Goal: Task Accomplishment & Management: Manage account settings

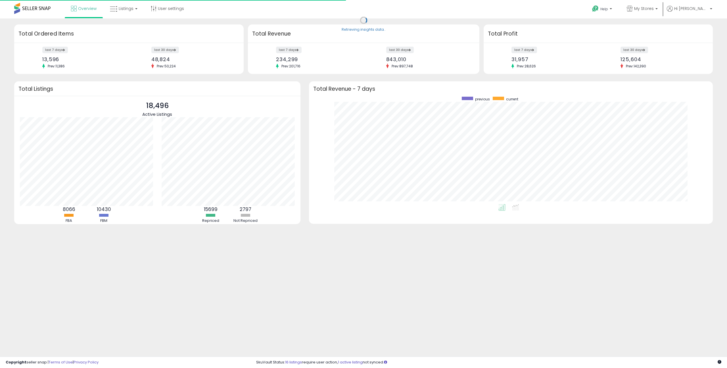
scroll to position [107, 393]
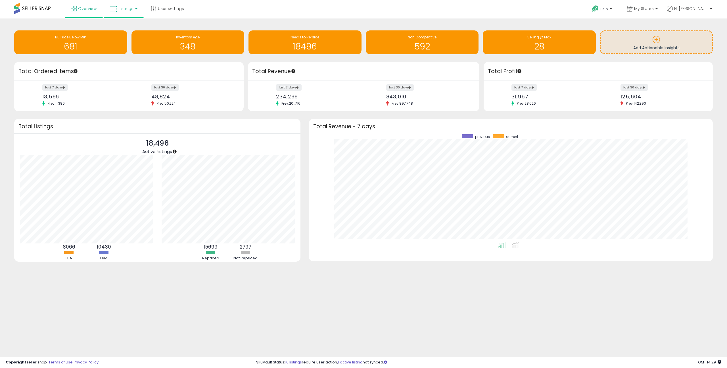
click at [128, 7] on span "Listings" at bounding box center [126, 9] width 15 height 6
click at [126, 30] on icon at bounding box center [128, 27] width 25 height 7
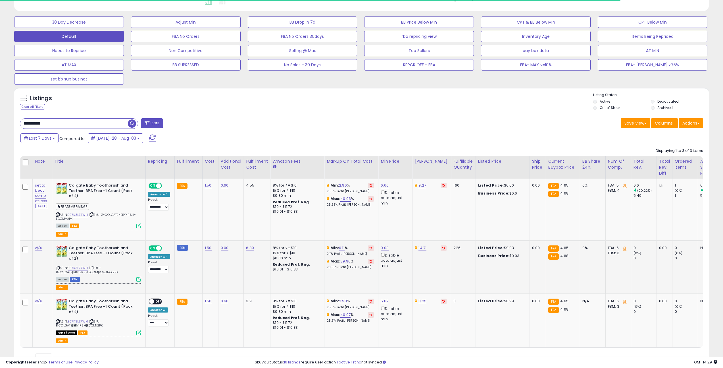
scroll to position [190, 0]
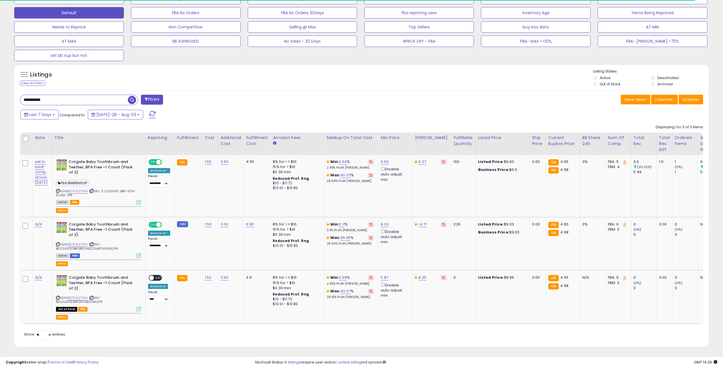
click at [70, 100] on input "**********" at bounding box center [74, 100] width 108 height 10
click at [70, 100] on input "**********" at bounding box center [107, 100] width 175 height 10
paste input "**********"
type input "**********"
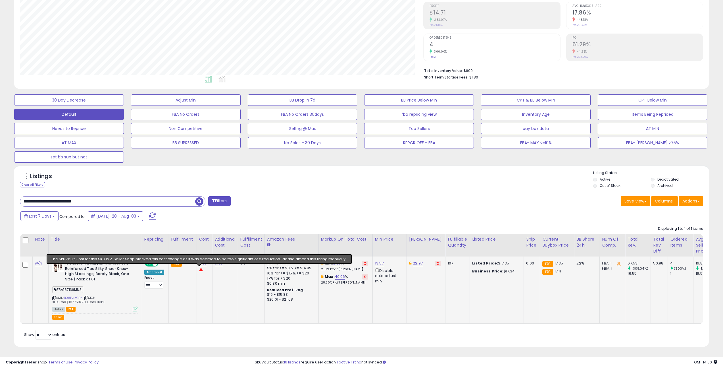
click at [201, 276] on td "6.00" at bounding box center [205, 289] width 16 height 67
click at [205, 281] on td "6.00" at bounding box center [205, 289] width 16 height 67
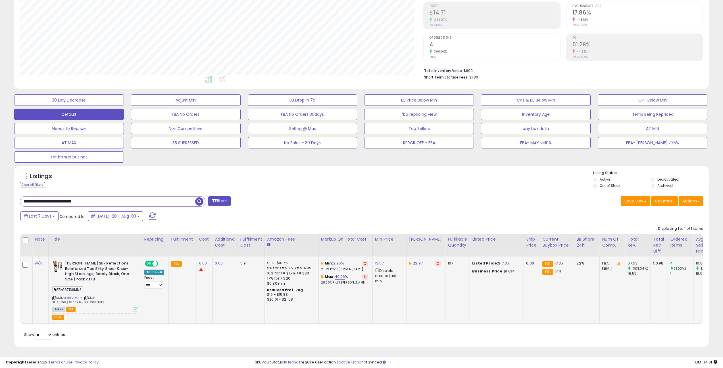
scroll to position [0, 0]
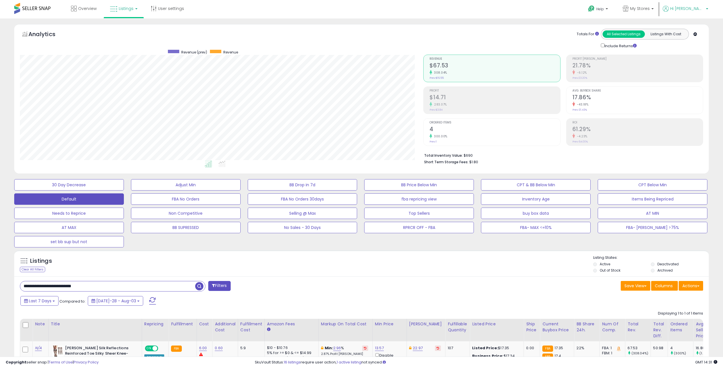
click at [706, 9] on b at bounding box center [707, 10] width 2 height 4
click at [683, 63] on link "Stop impersonating" at bounding box center [684, 59] width 37 height 5
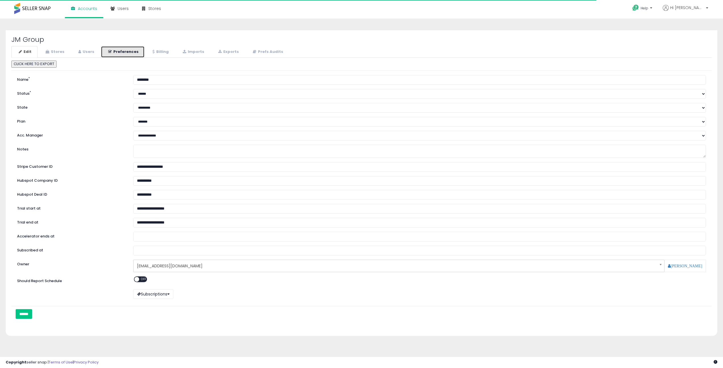
click at [111, 50] on link "Preferences" at bounding box center [123, 52] width 44 height 12
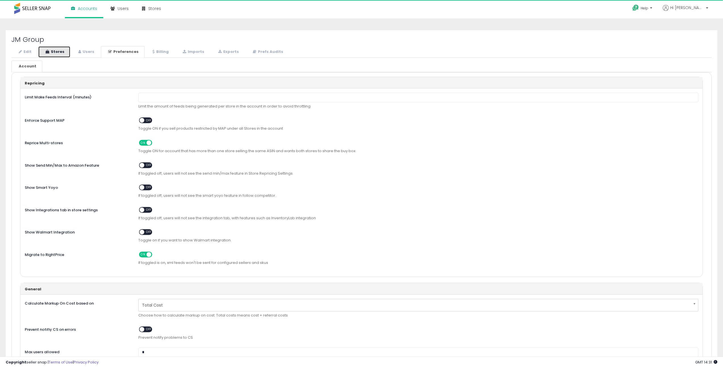
click at [63, 53] on link "Stores" at bounding box center [54, 52] width 32 height 12
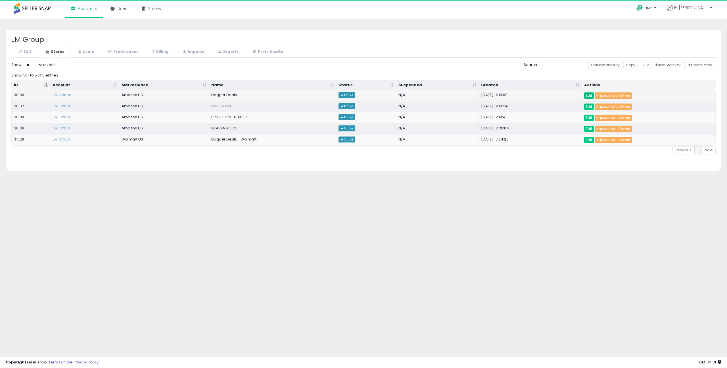
click at [591, 97] on link "Edit" at bounding box center [590, 95] width 10 height 6
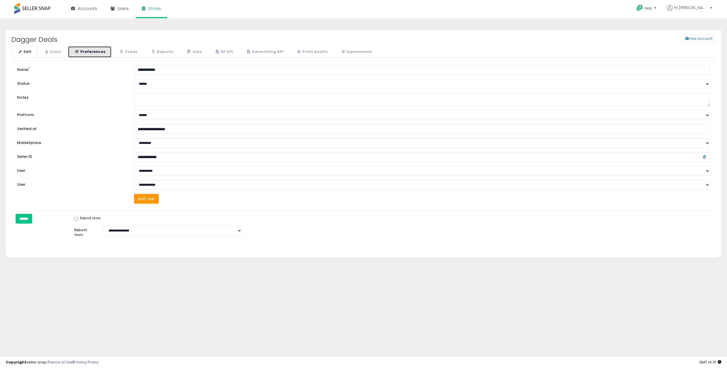
click at [93, 55] on link "Preferences" at bounding box center [90, 52] width 44 height 12
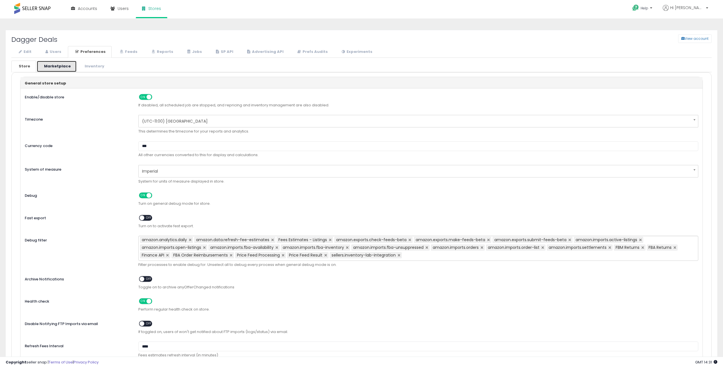
click at [64, 65] on link "Marketplace" at bounding box center [57, 67] width 40 height 12
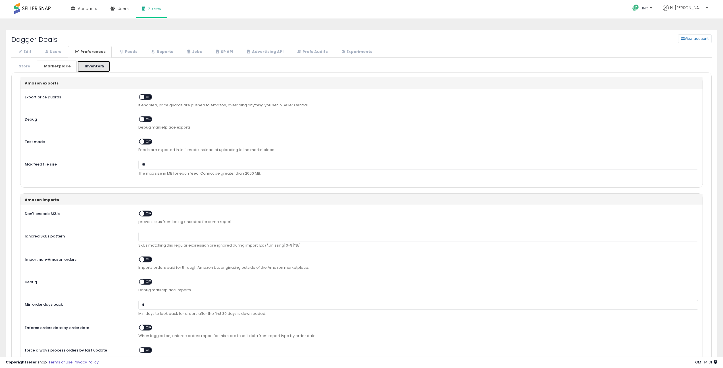
click at [87, 64] on link "Inventory" at bounding box center [93, 67] width 33 height 12
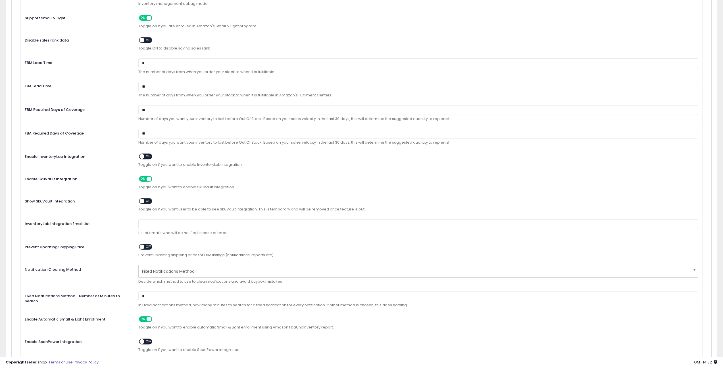
scroll to position [2045, 0]
drag, startPoint x: 162, startPoint y: 210, endPoint x: 232, endPoint y: 210, distance: 70.2
click at [232, 210] on span "Toggle on if you want user to be able to see SkuVault integration. This is temp…" at bounding box center [418, 208] width 560 height 5
drag, startPoint x: 188, startPoint y: 210, endPoint x: 371, endPoint y: 211, distance: 182.7
click at [371, 211] on span "Toggle on if you want user to be able to see SkuVault integration. This is temp…" at bounding box center [418, 208] width 560 height 5
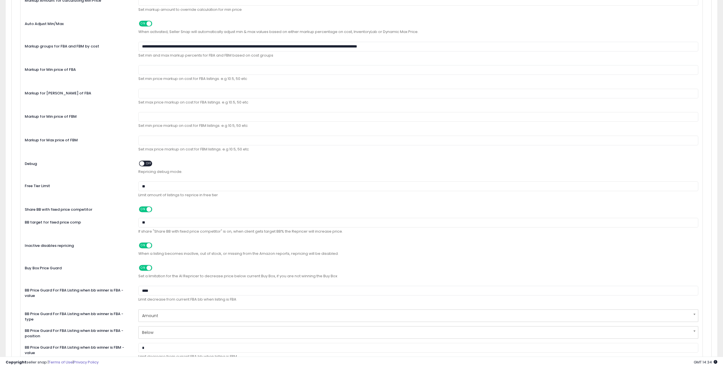
scroll to position [0, 0]
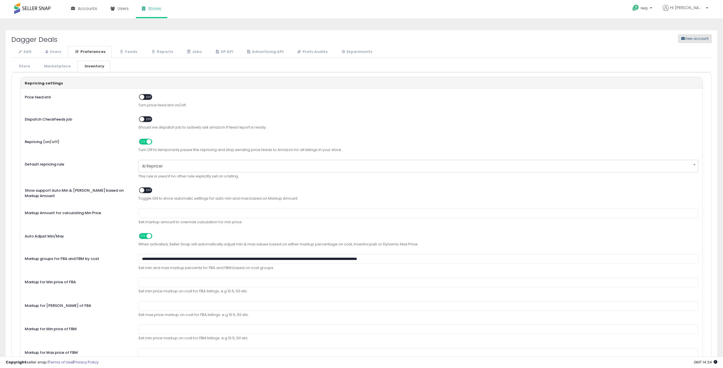
click at [692, 41] on button "View account" at bounding box center [695, 38] width 34 height 9
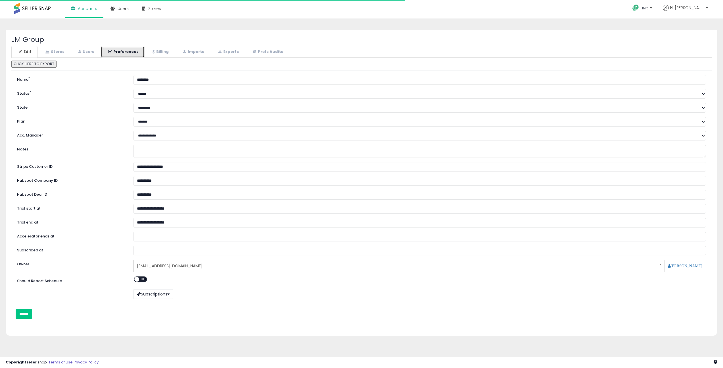
click at [132, 53] on link "Preferences" at bounding box center [123, 52] width 44 height 12
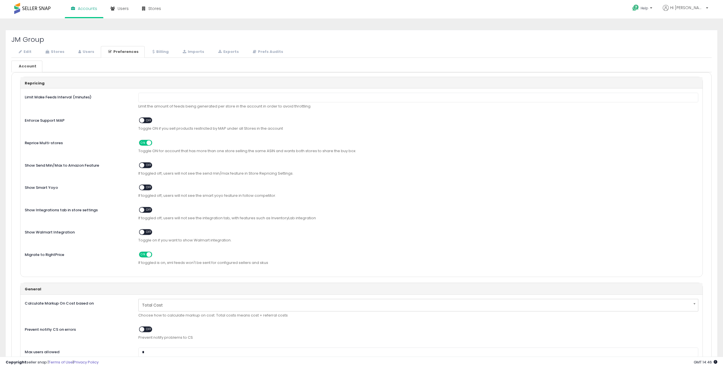
scroll to position [0, 0]
click at [55, 51] on link "Stores" at bounding box center [54, 52] width 32 height 12
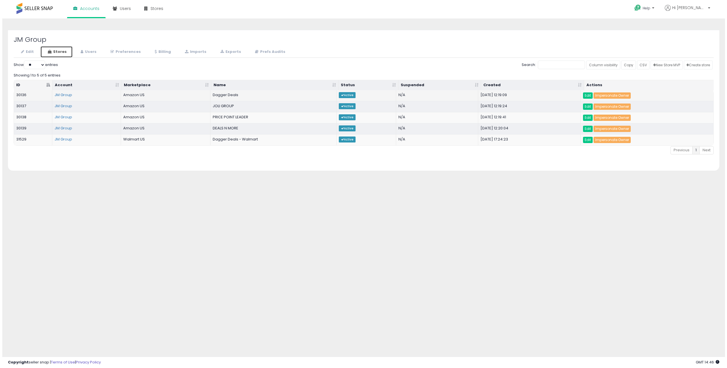
scroll to position [0, 0]
click at [587, 96] on link "Edit" at bounding box center [590, 95] width 10 height 6
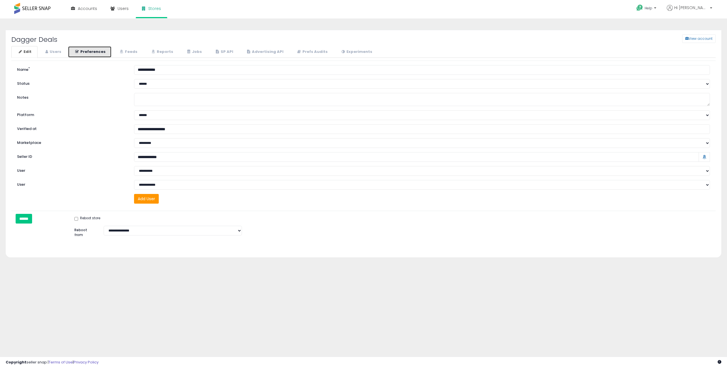
click at [88, 54] on link "Preferences" at bounding box center [90, 52] width 44 height 12
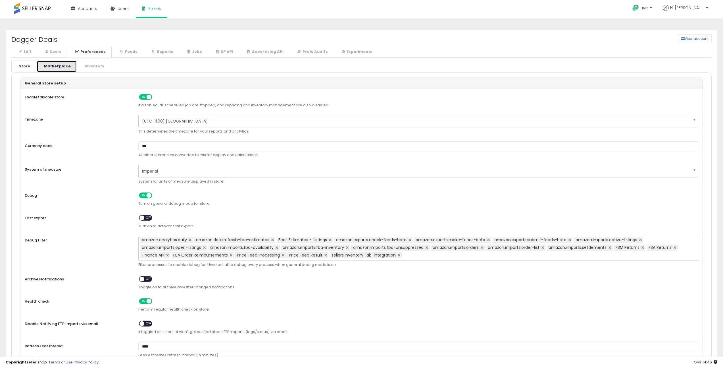
click at [51, 68] on link "Marketplace" at bounding box center [57, 67] width 40 height 12
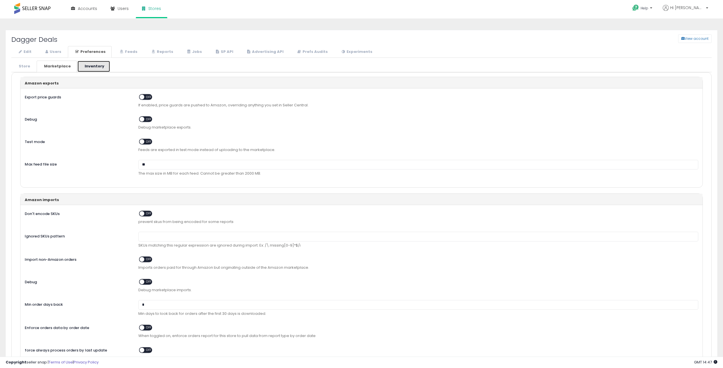
click at [88, 68] on link "Inventory" at bounding box center [93, 67] width 33 height 12
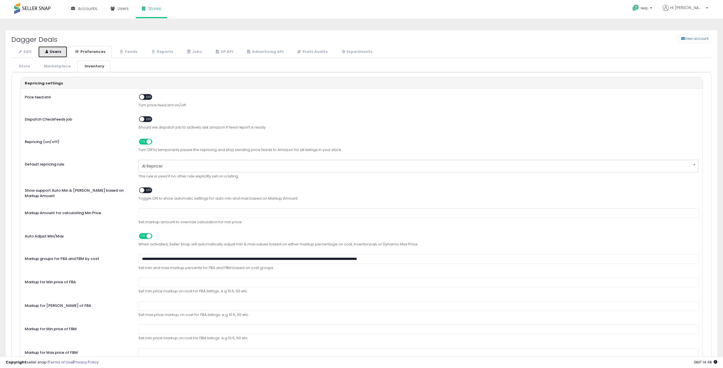
click at [53, 55] on link "Users" at bounding box center [52, 52] width 29 height 12
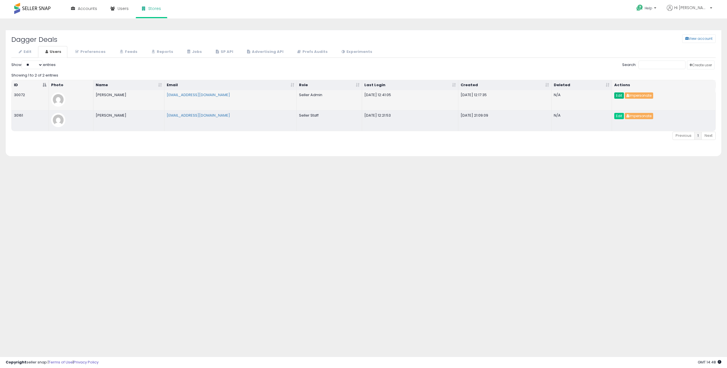
click at [616, 95] on link "Edit" at bounding box center [620, 95] width 10 height 6
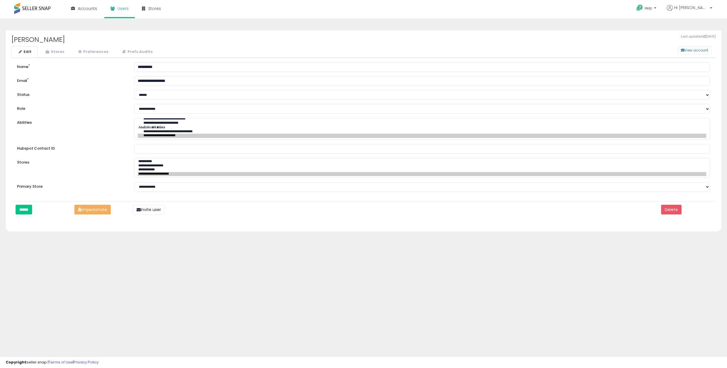
select select "**"
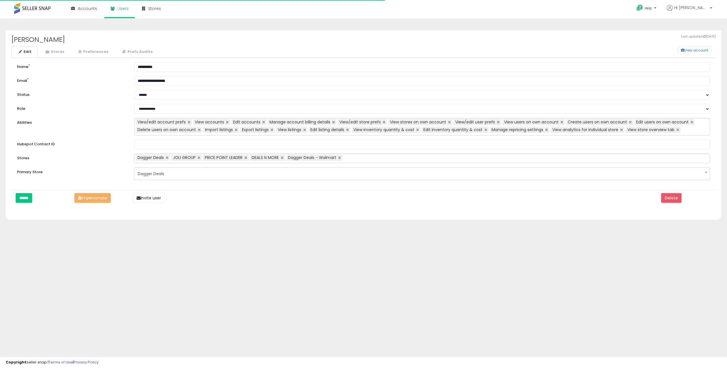
select select "**"
click at [58, 53] on link "Stores" at bounding box center [54, 52] width 32 height 12
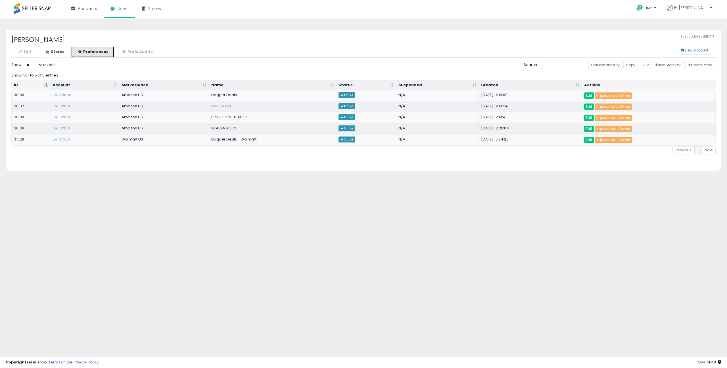
click at [94, 53] on link "Preferences" at bounding box center [92, 52] width 43 height 12
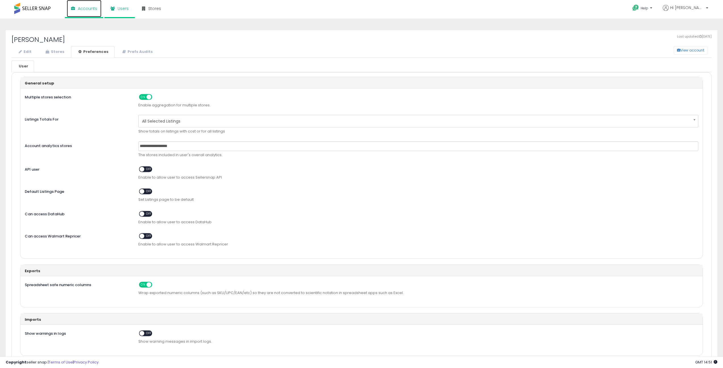
click at [93, 10] on span "Accounts" at bounding box center [87, 9] width 19 height 6
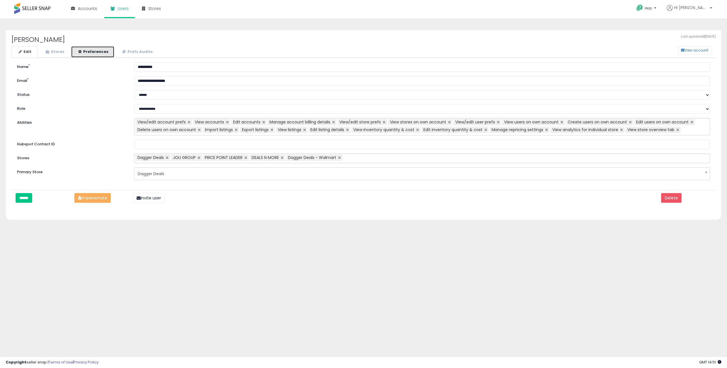
click at [80, 50] on icon at bounding box center [79, 52] width 3 height 4
